Goal: Task Accomplishment & Management: Use online tool/utility

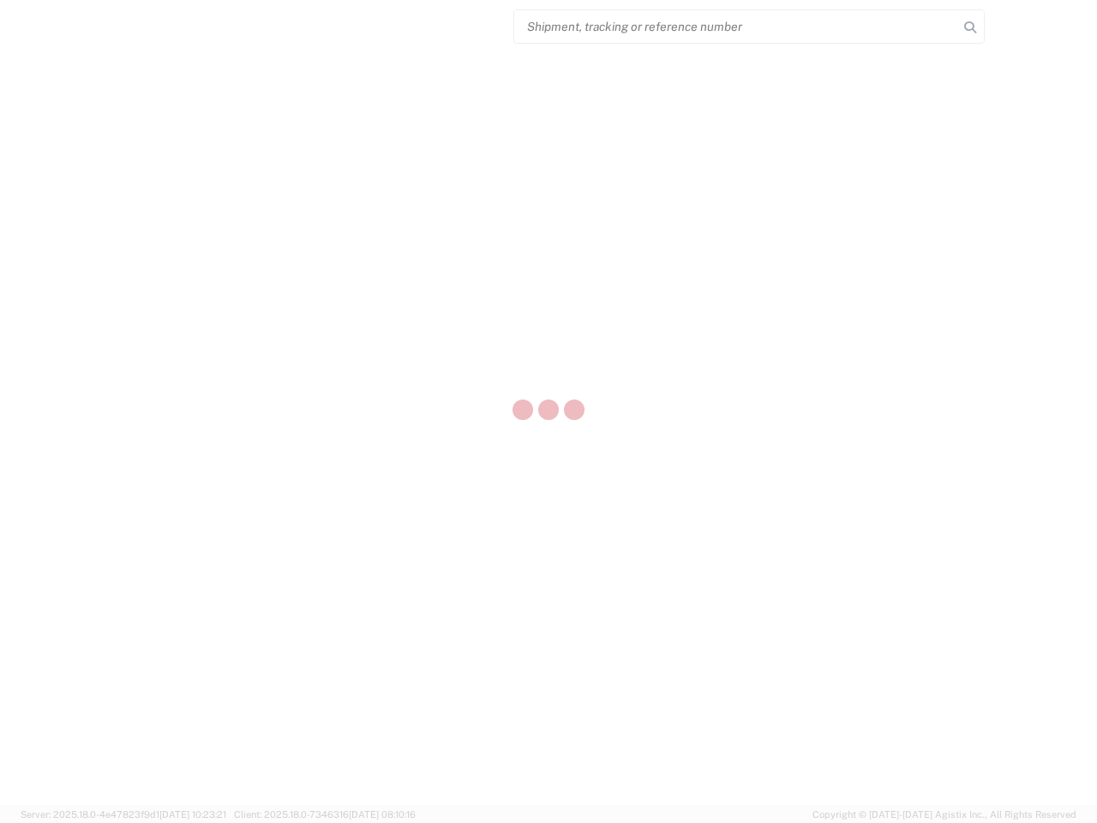
select select "US"
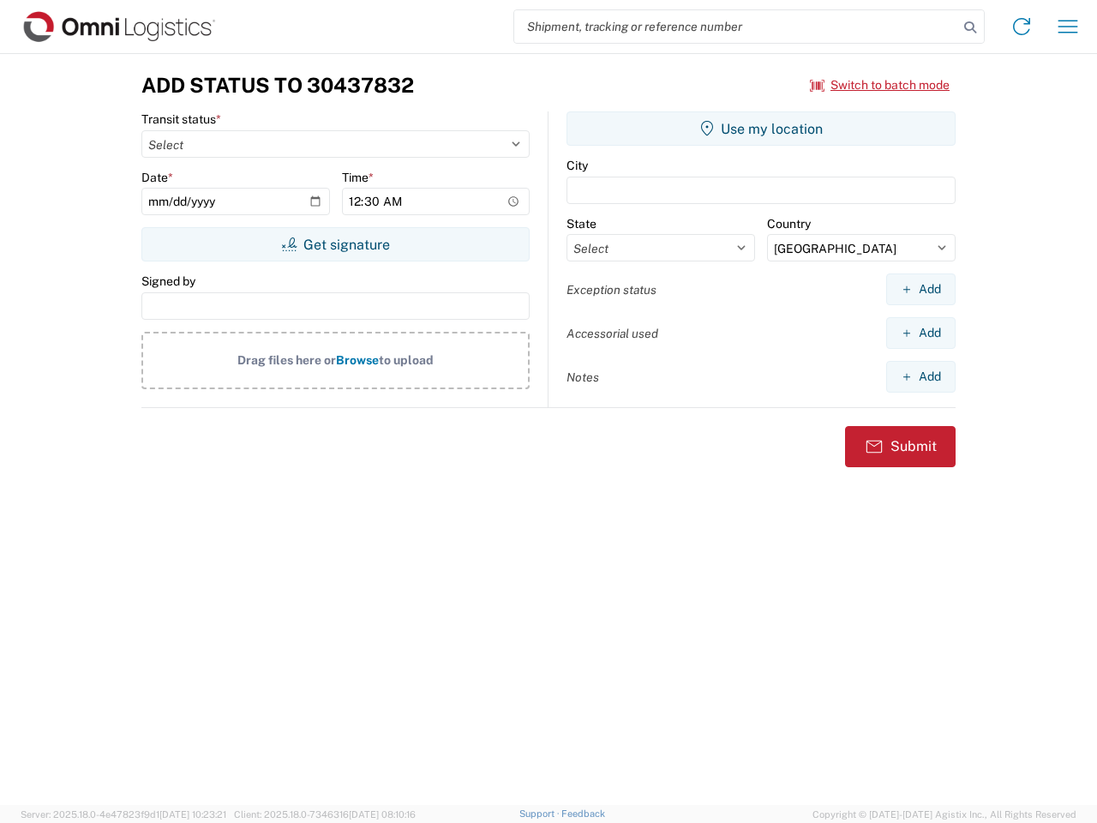
click at [736, 27] on input "search" at bounding box center [736, 26] width 444 height 33
click at [970, 27] on icon at bounding box center [970, 27] width 24 height 24
click at [1022, 27] on icon at bounding box center [1021, 26] width 27 height 27
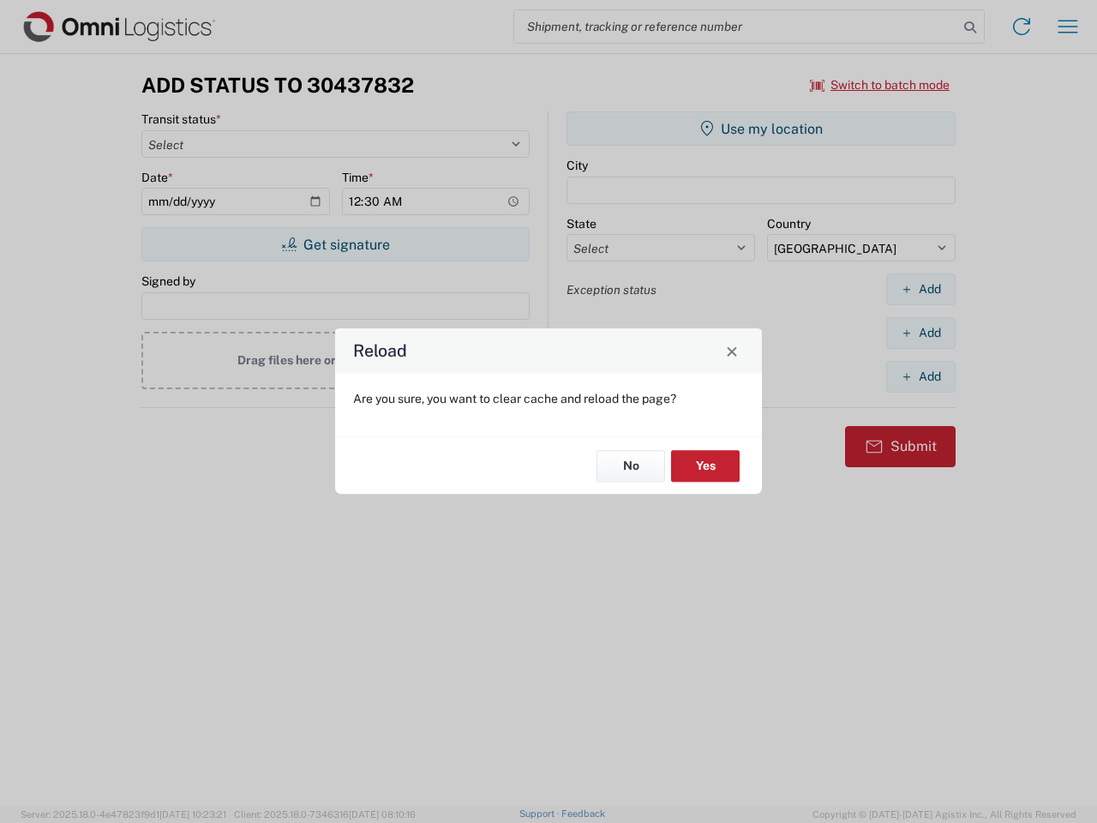
click at [1068, 27] on div "Reload Are you sure, you want to clear cache and reload the page? No Yes" at bounding box center [548, 411] width 1097 height 823
click at [880, 85] on div "Reload Are you sure, you want to clear cache and reload the page? No Yes" at bounding box center [548, 411] width 1097 height 823
click at [335, 244] on div "Reload Are you sure, you want to clear cache and reload the page? No Yes" at bounding box center [548, 411] width 1097 height 823
click at [761, 129] on div "Reload Are you sure, you want to clear cache and reload the page? No Yes" at bounding box center [548, 411] width 1097 height 823
click at [921, 289] on div "Reload Are you sure, you want to clear cache and reload the page? No Yes" at bounding box center [548, 411] width 1097 height 823
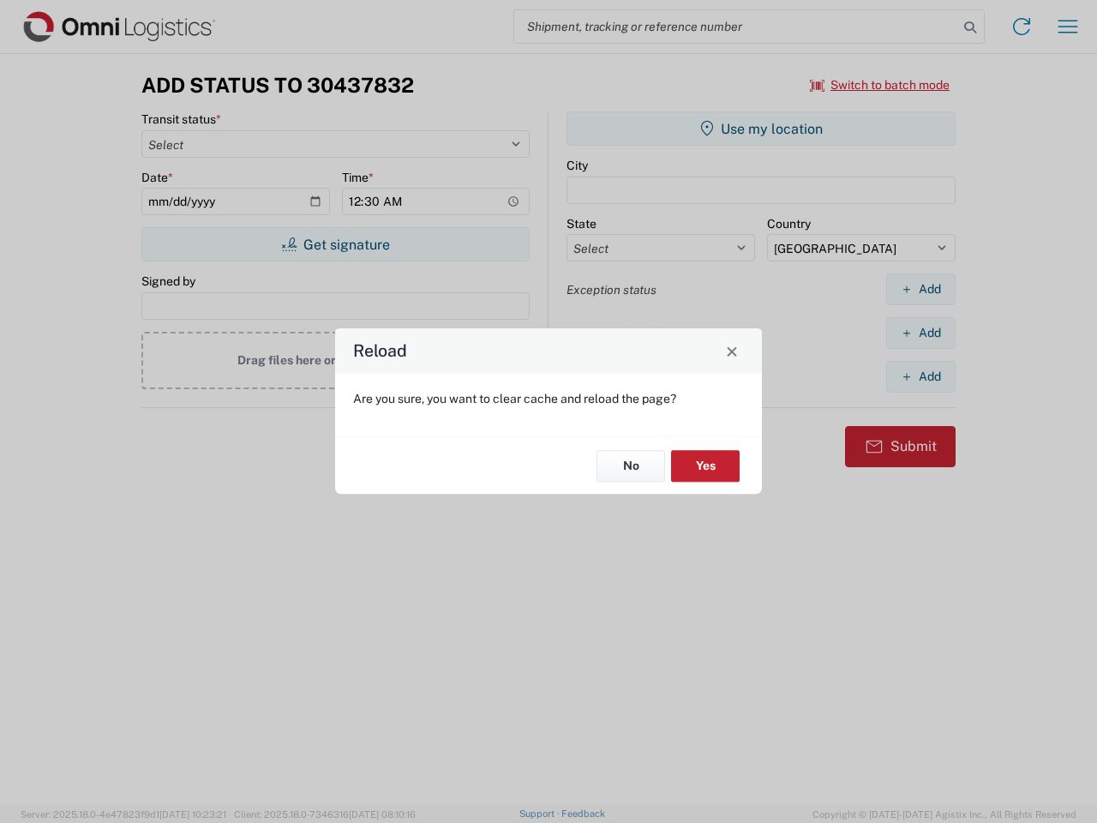
click at [921, 333] on div "Reload Are you sure, you want to clear cache and reload the page? No Yes" at bounding box center [548, 411] width 1097 height 823
click at [921, 376] on div "Reload Are you sure, you want to clear cache and reload the page? No Yes" at bounding box center [548, 411] width 1097 height 823
